Goal: Task Accomplishment & Management: Complete application form

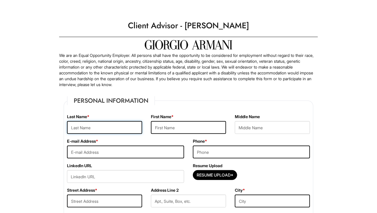
click at [99, 130] on input "text" at bounding box center [104, 127] width 75 height 13
type input "Barrett"
type input "Taylor"
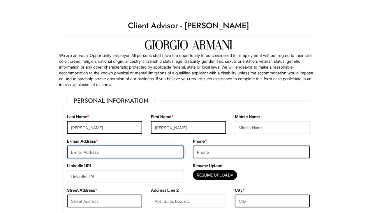
type input "taylorbarrett1024@gmail.com"
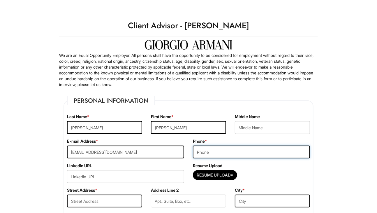
type input "3145416931"
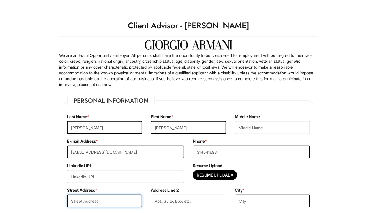
type input "4157 N Clarendon Ave #211"
type input "Chicago"
select select "IL"
type input "60613"
select select "United States of America"
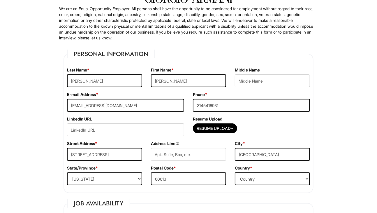
scroll to position [76, 0]
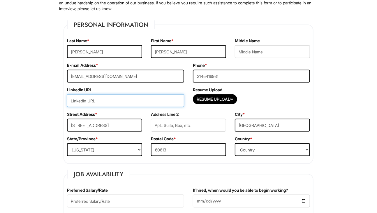
paste input "https://www.linkedin.com/in/taylorjohnbarrett/"
type input "https://www.linkedin.com/in/taylorjohnbarrett/"
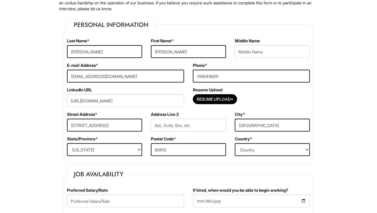
click at [112, 114] on div "Street Address * 4157 N Clarendon Ave #211" at bounding box center [105, 123] width 84 height 24
click at [126, 125] on input "4157 N Clarendon Ave #211" at bounding box center [104, 125] width 75 height 13
type input "4157 N Clarendon Ave"
click at [297, 102] on div "Resume Upload*" at bounding box center [251, 100] width 117 height 13
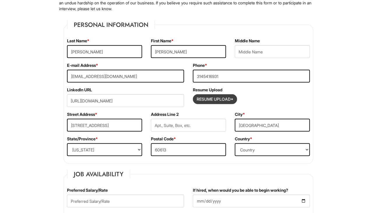
click at [221, 98] on input "Resume Upload*" at bounding box center [215, 98] width 44 height 9
type input "C:\fakepath\Taylor Barrett Resume.pdf"
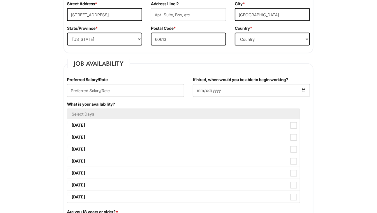
scroll to position [187, 0]
click at [149, 94] on input "text" at bounding box center [125, 90] width 117 height 13
click at [105, 87] on input "Negotiable" at bounding box center [125, 90] width 117 height 13
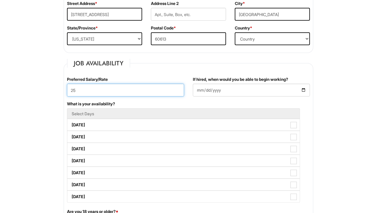
type input "2"
type input "%"
type input "$"
type input "Negotiable"
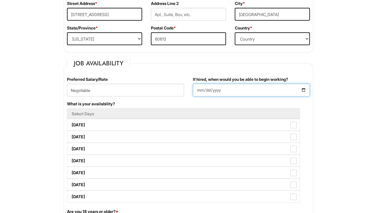
click at [238, 88] on input "If hired, when would you be able to begin working?" at bounding box center [251, 90] width 117 height 13
click at [303, 89] on input "If hired, when would you be able to begin working?" at bounding box center [251, 90] width 117 height 13
click at [304, 89] on input "2025-09-02" at bounding box center [251, 90] width 117 height 13
click at [304, 89] on input "2025-09-09" at bounding box center [251, 90] width 117 height 13
type input "2025-09-02"
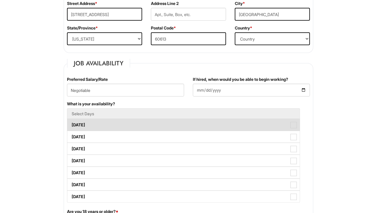
click at [294, 122] on span at bounding box center [294, 125] width 6 height 6
click at [71, 122] on Available_Monday "Monday" at bounding box center [69, 122] width 4 height 4
checkbox Available_Monday "true"
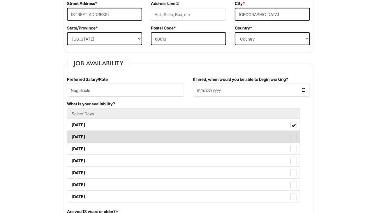
click at [293, 139] on span at bounding box center [294, 137] width 6 height 6
click at [71, 136] on Available_Tuesday "Tuesday" at bounding box center [69, 134] width 4 height 4
checkbox Available_Tuesday "true"
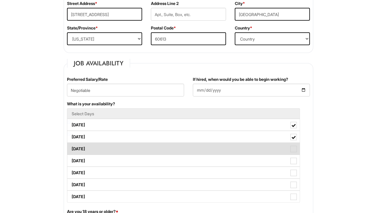
click at [293, 150] on span at bounding box center [294, 149] width 6 height 6
click at [71, 148] on Available_Wednesday "Wednesday" at bounding box center [69, 146] width 4 height 4
checkbox Available_Wednesday "true"
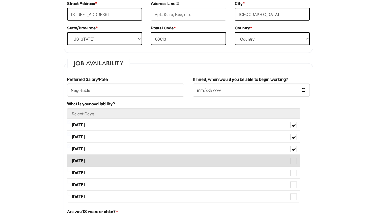
click at [294, 157] on label "Thursday" at bounding box center [183, 161] width 233 height 12
click at [71, 157] on Available_Thursday "Thursday" at bounding box center [69, 158] width 4 height 4
checkbox Available_Thursday "true"
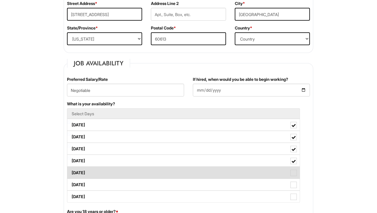
click at [294, 170] on span at bounding box center [294, 173] width 6 height 6
click at [71, 170] on Available_Friday "Friday" at bounding box center [69, 170] width 4 height 4
checkbox Available_Friday "true"
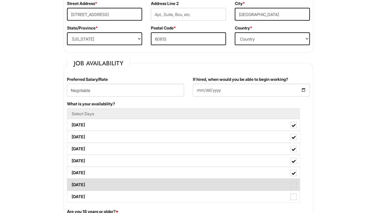
click at [294, 183] on span at bounding box center [294, 185] width 6 height 6
click at [71, 183] on Available_Saturday "Saturday" at bounding box center [69, 182] width 4 height 4
checkbox Available_Saturday "true"
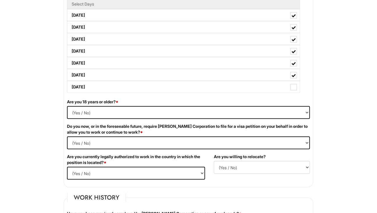
scroll to position [301, 0]
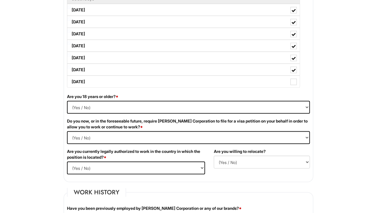
click at [146, 99] on div "Are you 18 years or older? * (Yes / No) Yes No" at bounding box center [189, 106] width 252 height 24
click at [139, 107] on select "(Yes / No) Yes No" at bounding box center [188, 107] width 243 height 13
select select "Yes"
click at [67, 101] on select "(Yes / No) Yes No" at bounding box center [188, 107] width 243 height 13
click at [99, 134] on Required "(Yes / No) Yes No" at bounding box center [188, 137] width 243 height 13
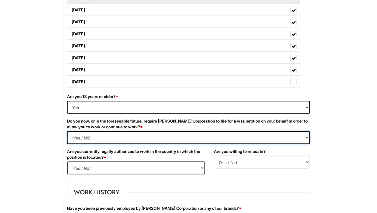
select Required "No"
click at [67, 131] on Required "(Yes / No) Yes No" at bounding box center [188, 137] width 243 height 13
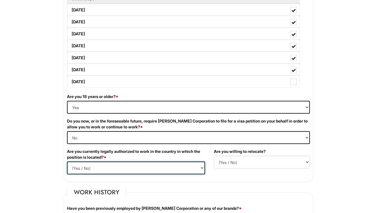
click at [126, 164] on select "(Yes / No) Yes No" at bounding box center [136, 167] width 138 height 13
select select "Yes"
click at [67, 161] on select "(Yes / No) Yes No" at bounding box center [136, 167] width 138 height 13
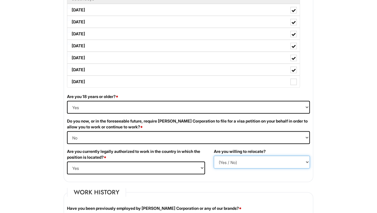
click at [242, 160] on select "(Yes / No) No Yes" at bounding box center [262, 162] width 96 height 13
select select "Y"
click at [214, 156] on select "(Yes / No) No Yes" at bounding box center [262, 162] width 96 height 13
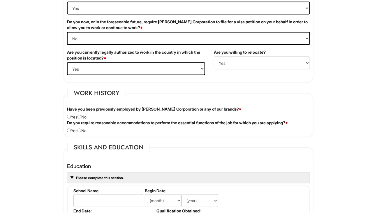
scroll to position [401, 0]
click at [83, 113] on div "Have you been previously employed by Giorgio Armani Corporation or any of our b…" at bounding box center [189, 113] width 252 height 14
click at [81, 115] on input "radio" at bounding box center [80, 117] width 4 height 4
radio input "true"
click at [81, 129] on input "radio" at bounding box center [80, 130] width 4 height 4
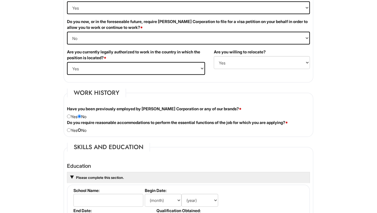
radio input "true"
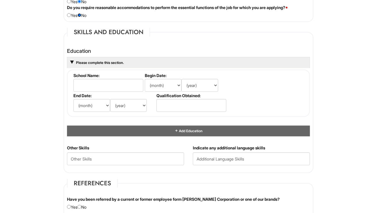
scroll to position [535, 0]
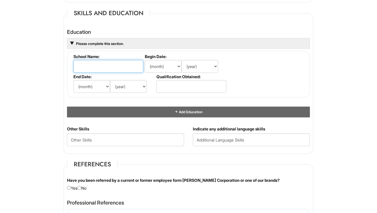
click at [105, 61] on input "text" at bounding box center [108, 66] width 70 height 13
type input "Full Sail University"
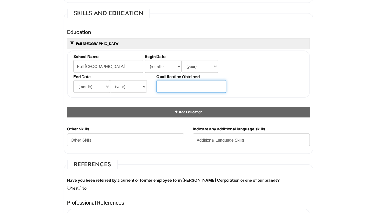
click at [182, 81] on input "text" at bounding box center [192, 86] width 70 height 13
click at [171, 63] on select "(month) Jan Feb Mar Apr May Jun Jul Aug Sep Oct Nov Dec" at bounding box center [163, 66] width 37 height 13
select select "8"
click at [145, 60] on select "(month) Jan Feb Mar Apr May Jun Jul Aug Sep Oct Nov Dec" at bounding box center [163, 66] width 37 height 13
click at [204, 69] on select "(year) 2029 2028 2027 2026 2025 2024 2023 2022 2021 2020 2019 2018 2017 2016 20…" at bounding box center [200, 66] width 37 height 13
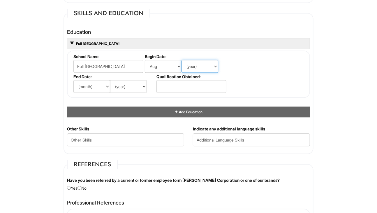
select select "2017"
click at [182, 60] on select "(year) 2029 2028 2027 2026 2025 2024 2023 2022 2021 2020 2019 2018 2017 2016 20…" at bounding box center [200, 66] width 37 height 13
click at [85, 82] on select "(month) Jan Feb Mar Apr May Jun Jul Aug Sep Oct Nov Dec" at bounding box center [91, 86] width 37 height 13
select select "3"
click at [73, 80] on select "(month) Jan Feb Mar Apr May Jun Jul Aug Sep Oct Nov Dec" at bounding box center [91, 86] width 37 height 13
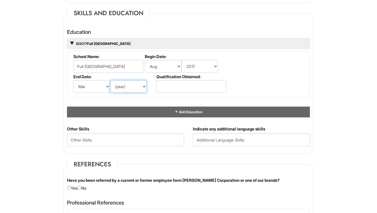
click at [123, 87] on select "(year) 2029 2028 2027 2026 2025 2024 2023 2022 2021 2020 2019 2018 2017 2016 20…" at bounding box center [128, 86] width 37 height 13
select select "2020"
click at [110, 80] on select "(year) 2029 2028 2027 2026 2025 2024 2023 2022 2021 2020 2019 2018 2017 2016 20…" at bounding box center [128, 86] width 37 height 13
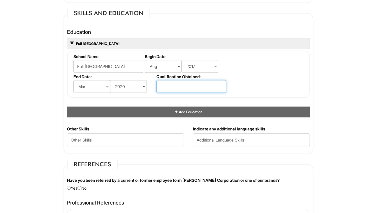
click at [173, 89] on input "text" at bounding box center [192, 86] width 70 height 13
type input "Bachelor of Science"
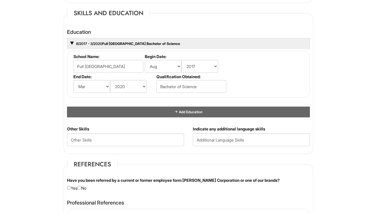
click at [280, 77] on fieldset "School Name: Full Sail University Begin Date: (month) Jan Feb Mar Apr May Jun J…" at bounding box center [188, 73] width 243 height 47
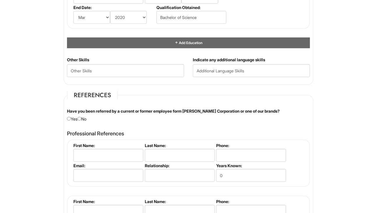
scroll to position [614, 0]
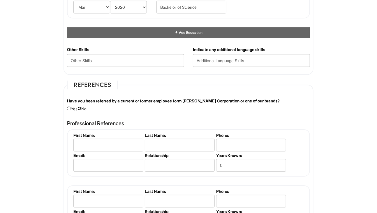
click at [81, 106] on input "radio" at bounding box center [80, 108] width 4 height 4
radio input "true"
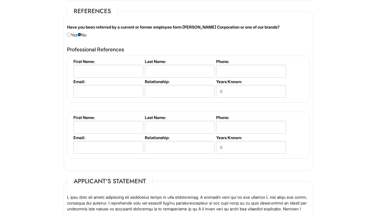
scroll to position [680, 0]
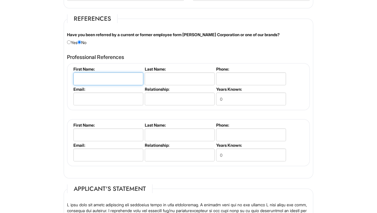
click at [104, 76] on input "text" at bounding box center [108, 78] width 70 height 13
type input "Sean"
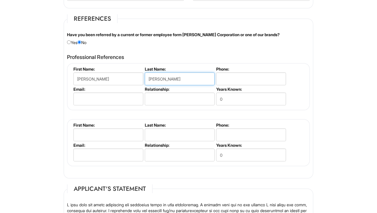
type input "Casey"
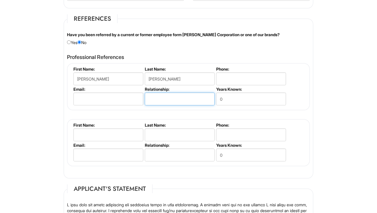
click at [155, 99] on input "text" at bounding box center [180, 98] width 70 height 13
click at [184, 93] on input "Former employer" at bounding box center [180, 98] width 70 height 13
type input "Former client"
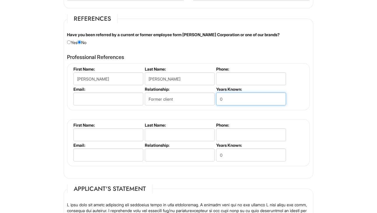
click at [248, 99] on input "0" at bounding box center [251, 98] width 70 height 13
type input "4"
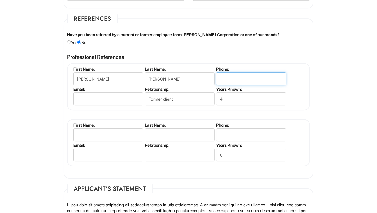
click at [241, 72] on input "tel" at bounding box center [251, 78] width 70 height 13
type input "5157834464"
click at [254, 42] on div "Have you been referred by a current or former employee form Giorgio Armani Corp…" at bounding box center [189, 39] width 252 height 14
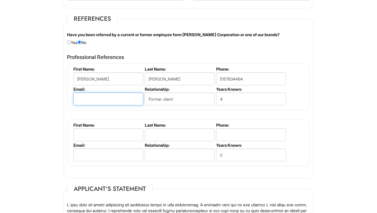
click at [87, 93] on input "email" at bounding box center [108, 98] width 70 height 13
type input "sean.casey82891@gmail.com"
click at [126, 112] on div "Sean Casey First Name: Sean Last Name: Casey Phone: 5157834464 Email: sean.case…" at bounding box center [188, 114] width 243 height 103
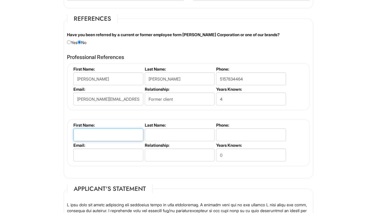
click at [106, 133] on input "text" at bounding box center [108, 134] width 70 height 13
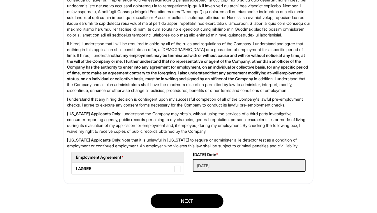
scroll to position [946, 0]
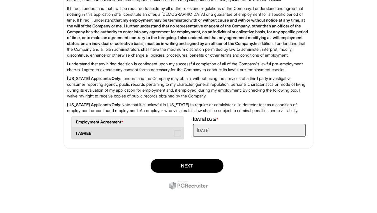
click at [176, 132] on span at bounding box center [178, 133] width 6 height 6
click at [75, 132] on AGREE "I AGREE" at bounding box center [74, 131] width 4 height 4
checkbox AGREE "true"
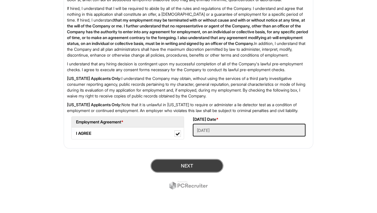
click at [192, 166] on button "Next" at bounding box center [187, 166] width 73 height 14
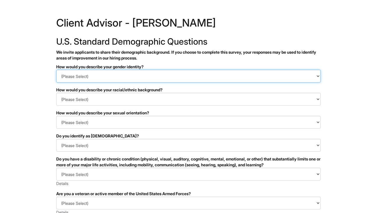
click at [122, 80] on select "(Please Select) Man Woman [DEMOGRAPHIC_DATA] I prefer to self-describe I don't …" at bounding box center [188, 76] width 265 height 13
select select "Man"
click at [56, 70] on select "(Please Select) Man Woman [DEMOGRAPHIC_DATA] I prefer to self-describe I don't …" at bounding box center [188, 76] width 265 height 13
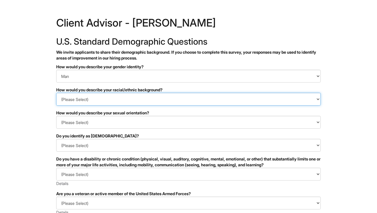
click at [120, 95] on select "(Please Select) Black or of African descent East Asian Hispanic, Latinx or of S…" at bounding box center [188, 99] width 265 height 13
select select "White or European"
click at [56, 93] on select "(Please Select) Black or of African descent East Asian Hispanic, Latinx or of S…" at bounding box center [188, 99] width 265 height 13
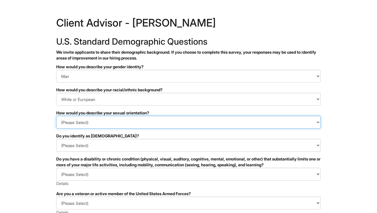
click at [120, 126] on select "(Please Select) Asexual Bisexual and/or pansexual Gay Heterosexual Lesbian Quee…" at bounding box center [188, 122] width 265 height 13
click at [56, 116] on select "(Please Select) Asexual Bisexual and/or pansexual Gay Heterosexual Lesbian Quee…" at bounding box center [188, 122] width 265 height 13
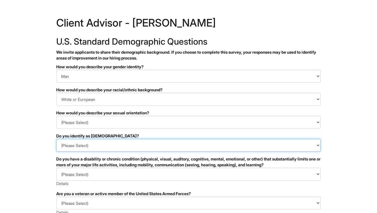
click at [93, 142] on select "(Please Select) Yes No I prefer to self-describe I don't wish to answer" at bounding box center [188, 145] width 265 height 13
select select "No"
click at [56, 139] on select "(Please Select) Yes No I prefer to self-describe I don't wish to answer" at bounding box center [188, 145] width 265 height 13
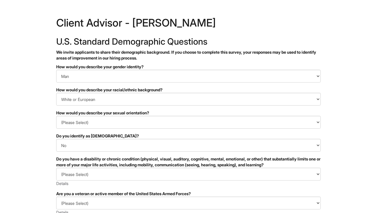
click at [41, 143] on html "&nbsp; ✔ 2 3 Client Advisor - Giorgio Armani U.S. Standard Demographic Question…" at bounding box center [188, 164] width 377 height 328
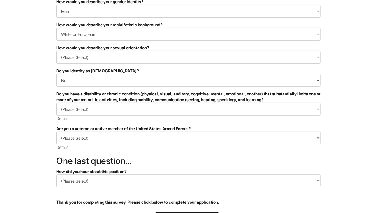
scroll to position [77, 0]
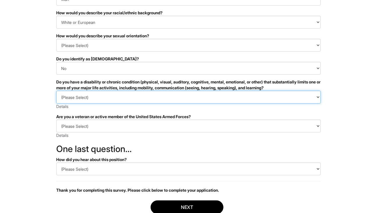
click at [108, 101] on select "(Please Select) YES, I HAVE A DISABILITY (or previously had a disability) NO, I…" at bounding box center [188, 97] width 265 height 13
select select "NO, I DON'T HAVE A DISABILITY"
click at [56, 91] on select "(Please Select) YES, I HAVE A DISABILITY (or previously had a disability) NO, I…" at bounding box center [188, 97] width 265 height 13
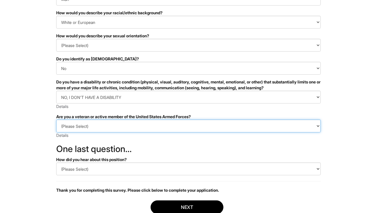
click at [98, 127] on select "(Please Select) I IDENTIFY AS ONE OR MORE OF THE CLASSIFICATIONS OF PROTECTED V…" at bounding box center [188, 126] width 265 height 13
select select "I AM NOT A PROTECTED VETERAN"
click at [56, 120] on select "(Please Select) I IDENTIFY AS ONE OR MORE OF THE CLASSIFICATIONS OF PROTECTED V…" at bounding box center [188, 126] width 265 height 13
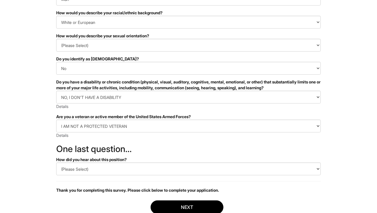
click at [43, 141] on html "&nbsp; ✔ 2 3 Client Advisor - Giorgio Armani U.S. Standard Demographic Question…" at bounding box center [188, 87] width 377 height 328
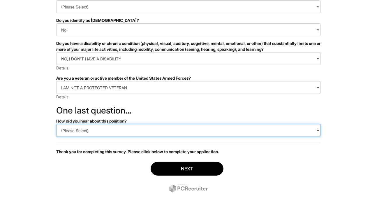
click at [73, 131] on select "(Please Select) CareerBuilder Indeed LinkedIn Monster Referral Other" at bounding box center [188, 130] width 265 height 13
select select "LinkedIn"
click at [56, 124] on select "(Please Select) CareerBuilder Indeed LinkedIn Monster Referral Other" at bounding box center [188, 130] width 265 height 13
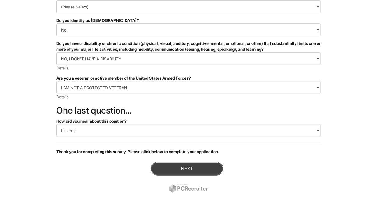
click at [199, 169] on button "Next" at bounding box center [187, 169] width 73 height 14
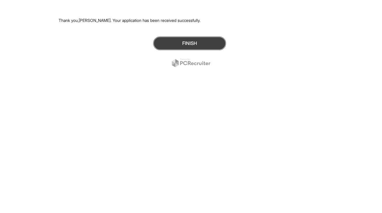
click at [183, 36] on button "Finish" at bounding box center [189, 43] width 73 height 14
